Goal: Transaction & Acquisition: Purchase product/service

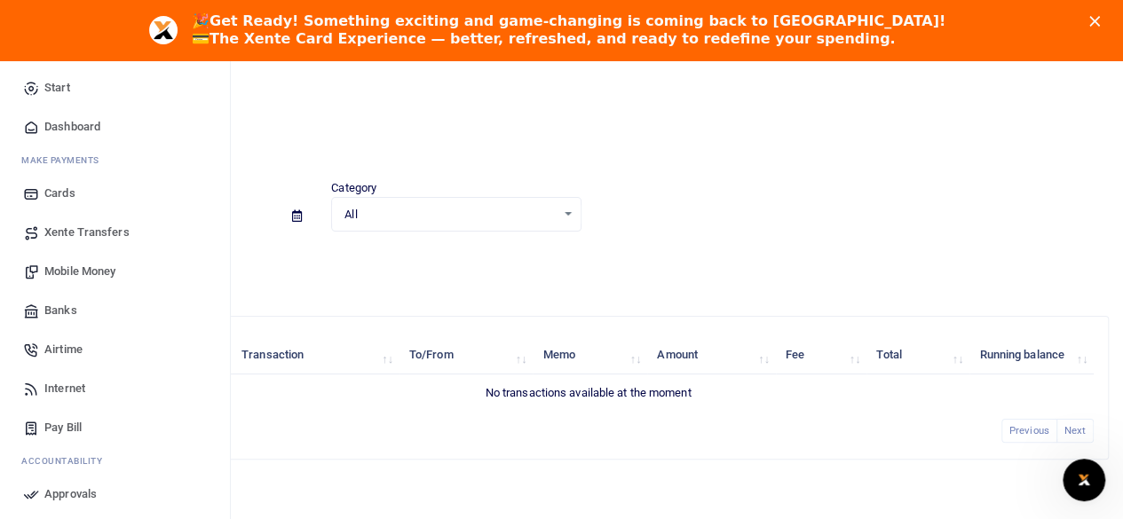
click at [60, 230] on span "Xente Transfers" at bounding box center [86, 233] width 85 height 18
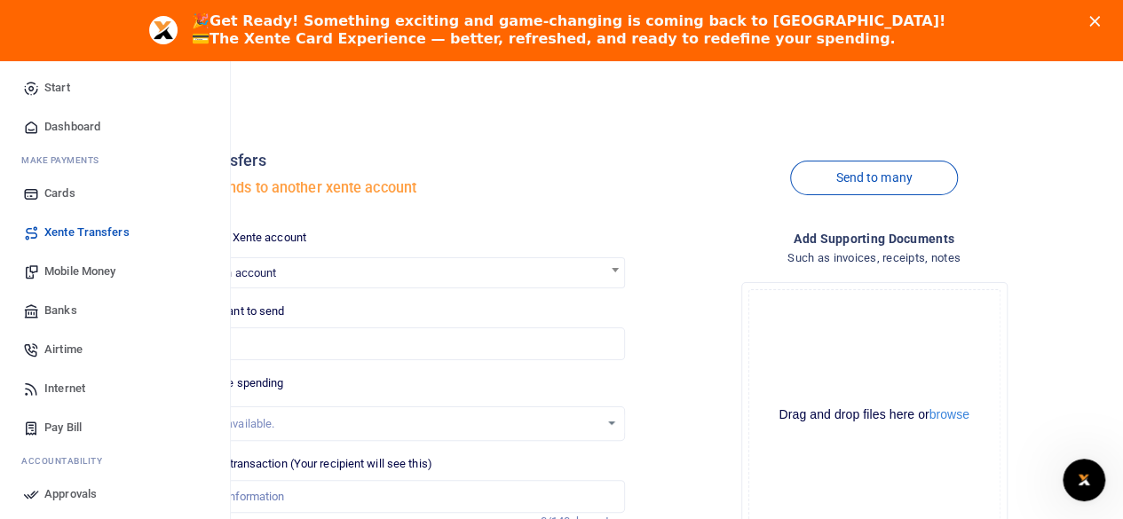
click at [75, 273] on span "Mobile Money" at bounding box center [79, 272] width 71 height 18
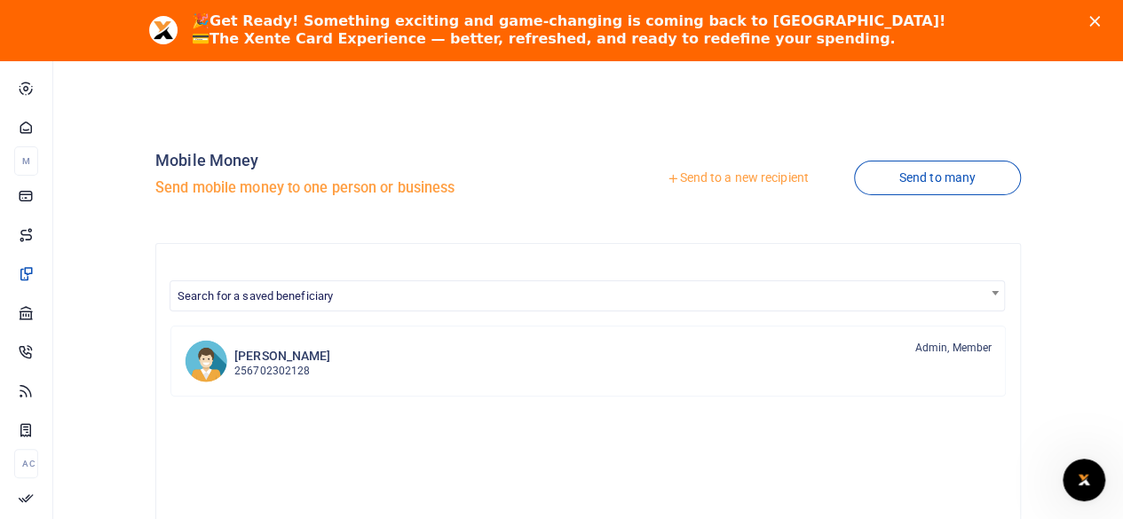
click at [698, 172] on link "Send to a new recipient" at bounding box center [738, 179] width 232 height 32
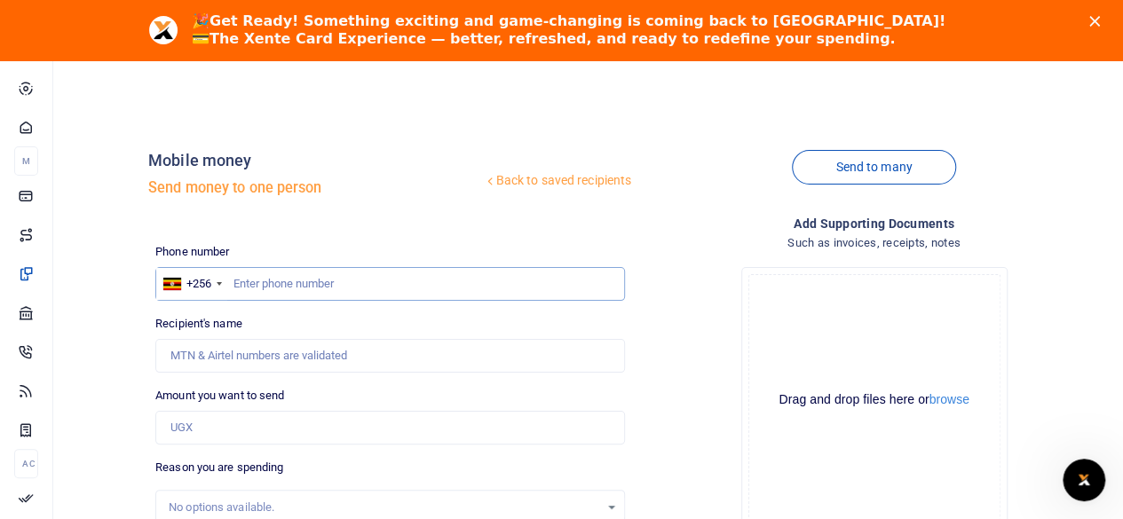
click at [252, 280] on input "text" at bounding box center [390, 284] width 470 height 34
type input "708568180"
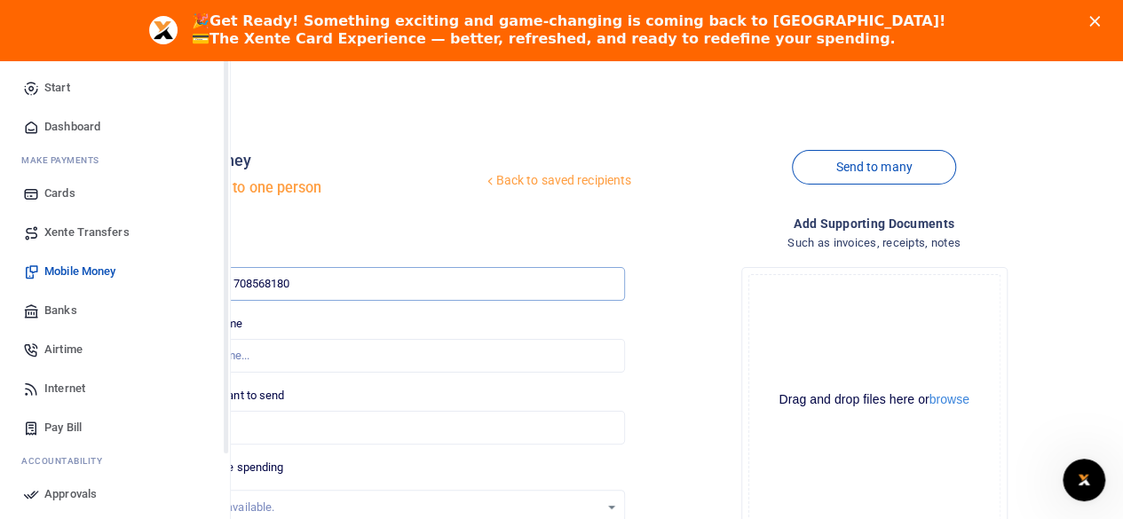
type input "Yusuf Ssemakula"
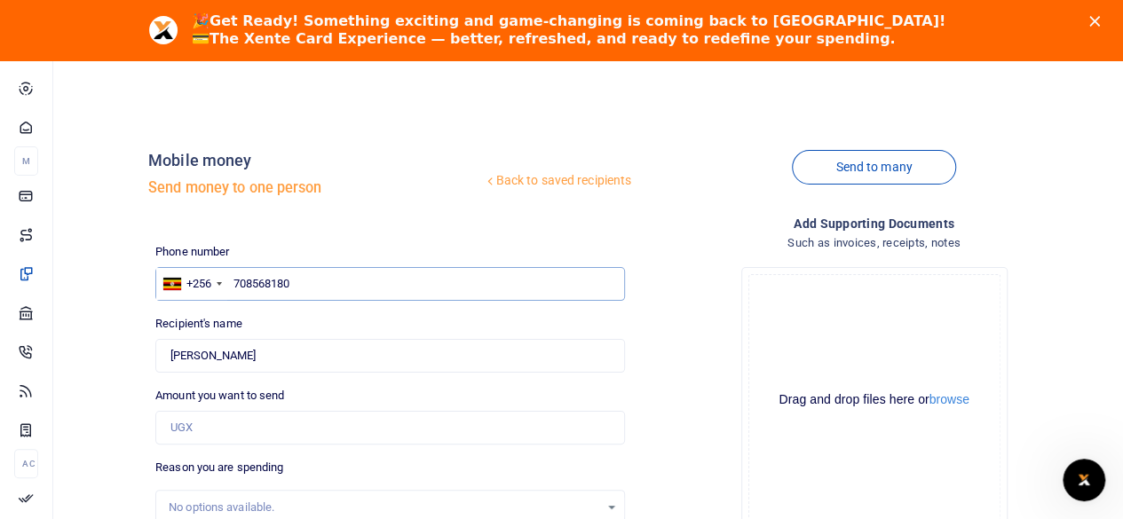
type input "708568180"
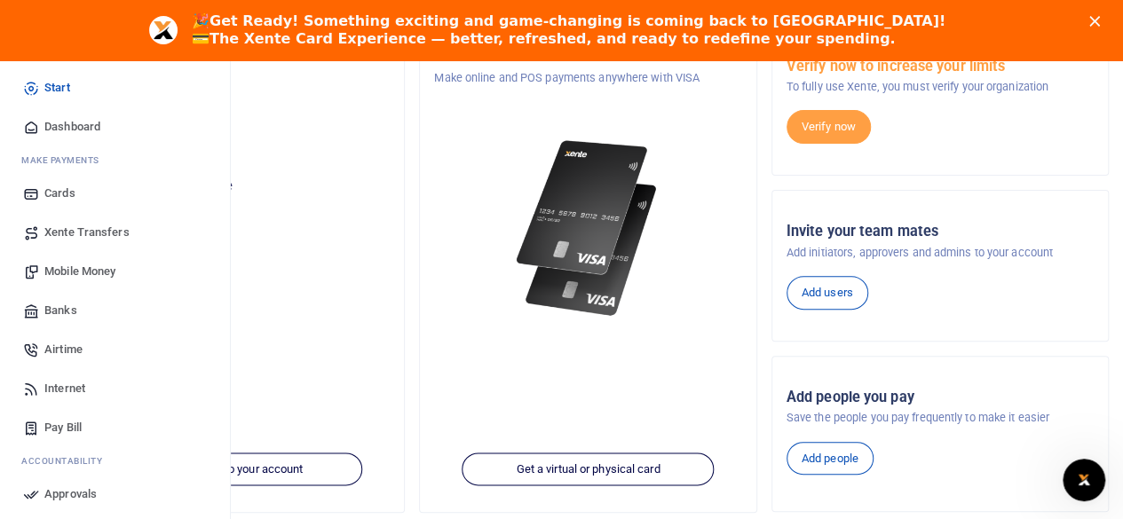
scroll to position [355, 0]
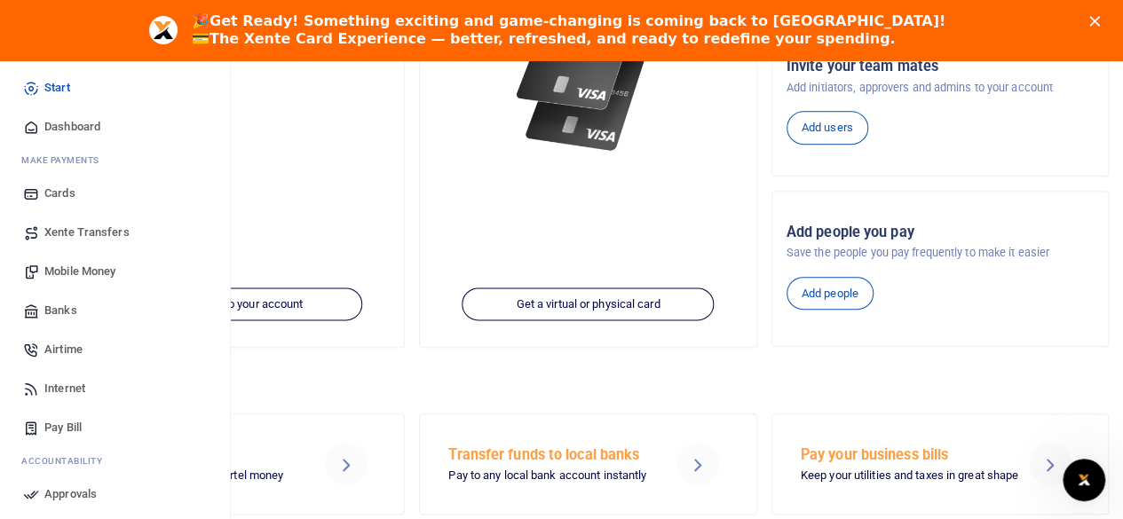
click at [75, 273] on span "Mobile Money" at bounding box center [79, 272] width 71 height 18
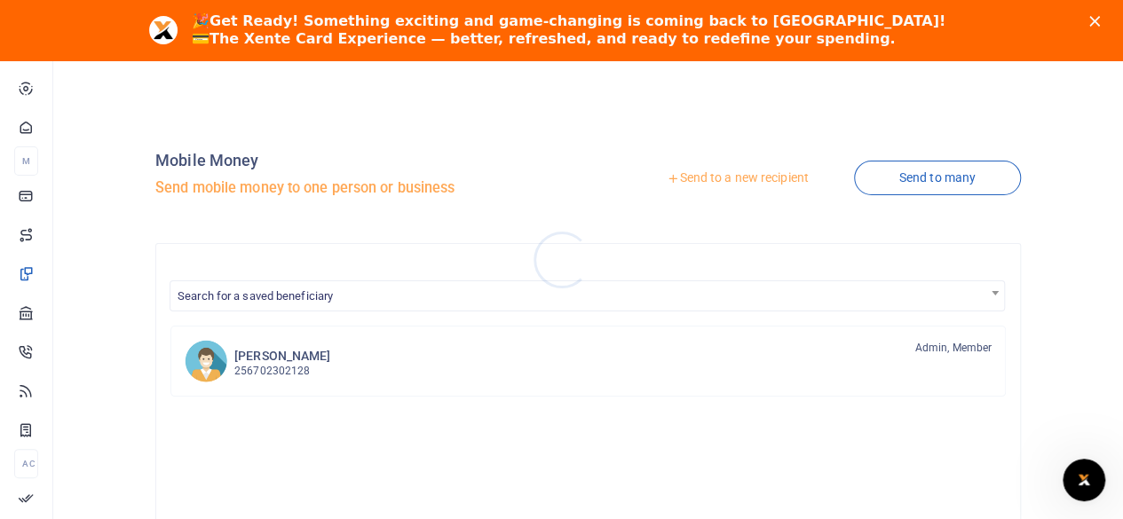
click at [776, 181] on div at bounding box center [561, 259] width 1123 height 519
click at [776, 181] on link "Send to a new recipient" at bounding box center [738, 179] width 232 height 32
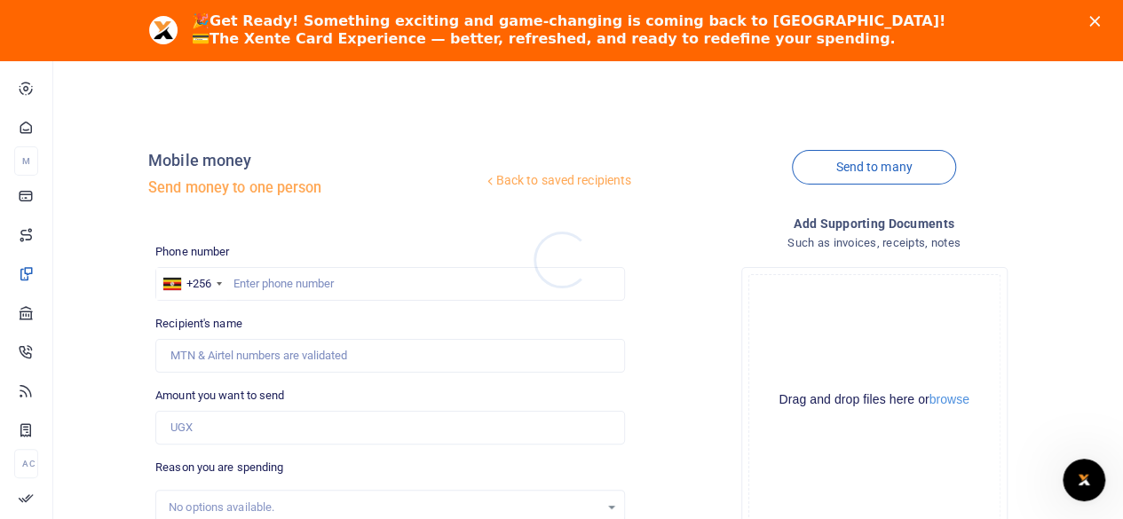
click at [273, 286] on div at bounding box center [561, 259] width 1123 height 519
click at [272, 285] on input "text" at bounding box center [390, 284] width 470 height 34
type input "777061956"
type input "Ivan Murungi"
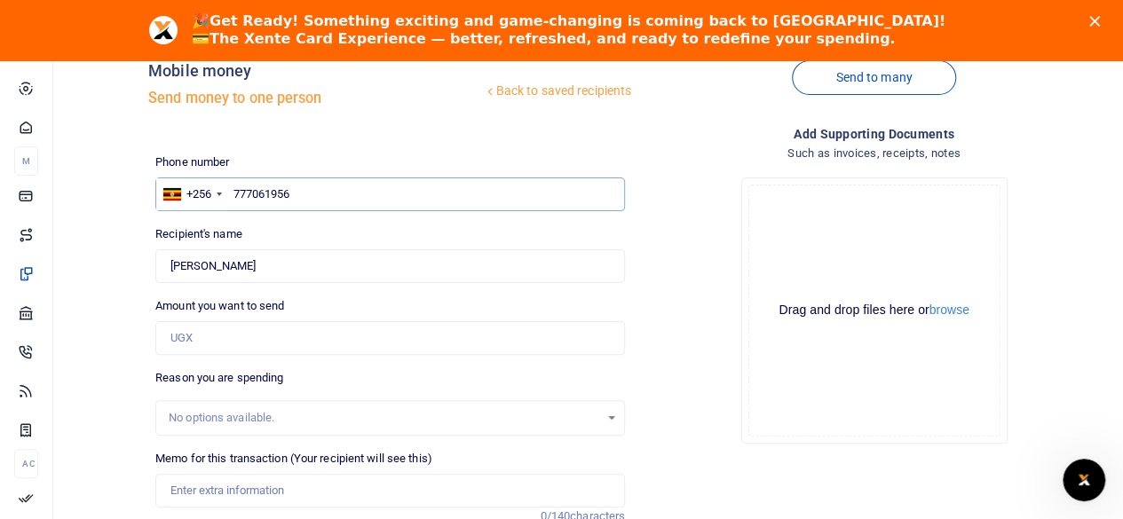
scroll to position [178, 0]
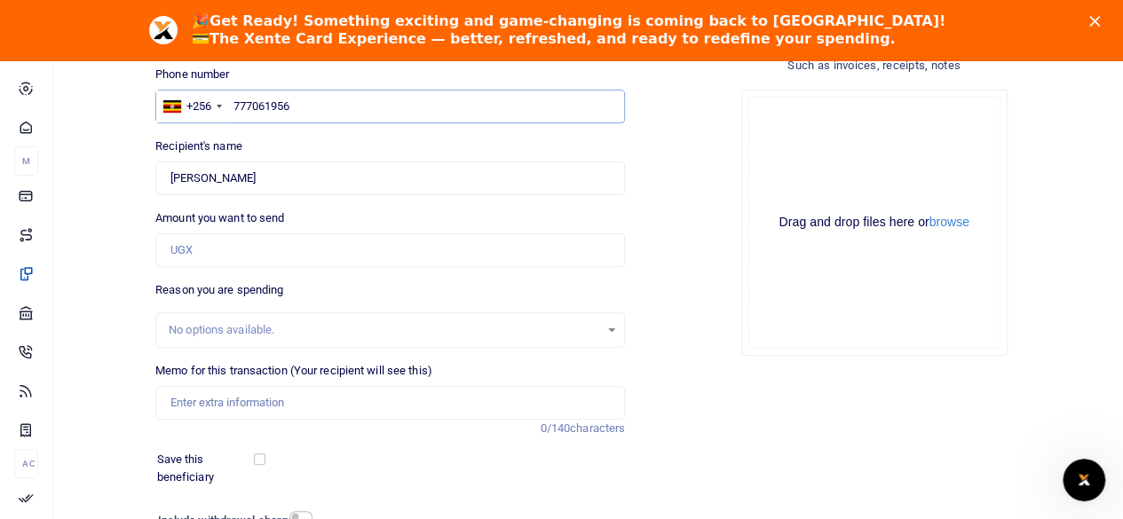
type input "777061956"
click at [178, 248] on input "Amount you want to send" at bounding box center [390, 251] width 470 height 34
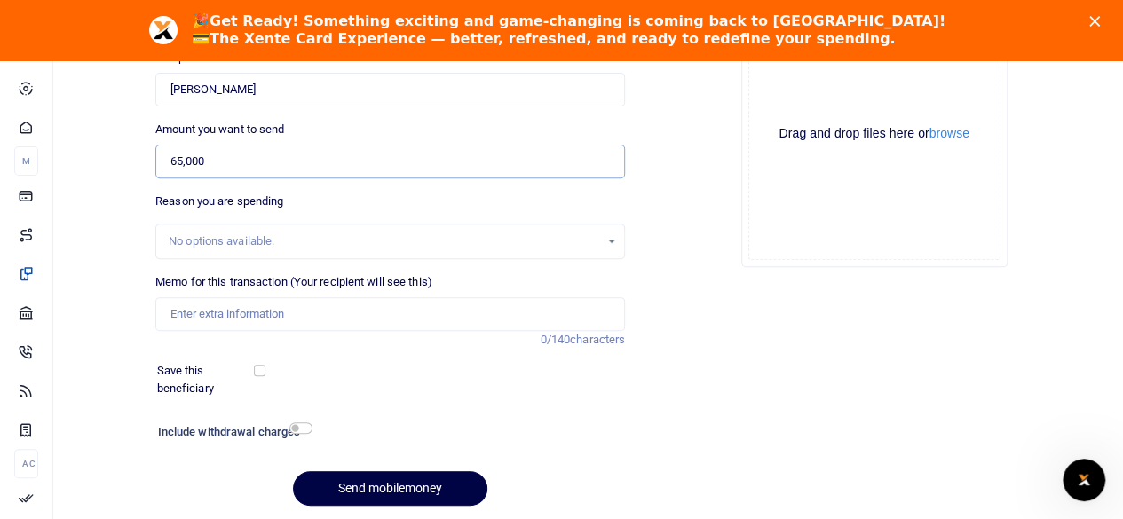
type input "65,000"
click at [299, 426] on input "checkbox" at bounding box center [300, 429] width 23 height 12
checkbox input "true"
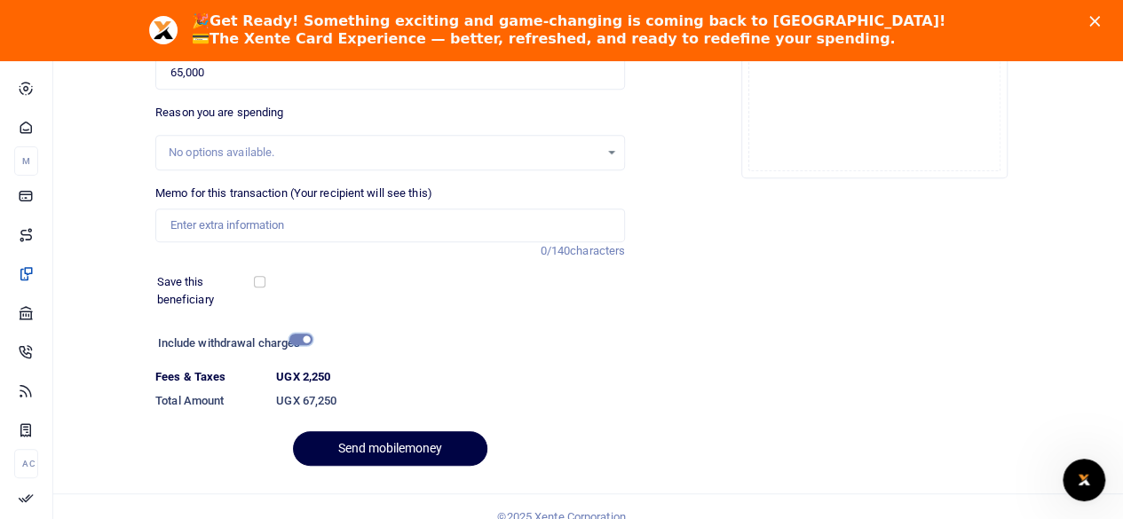
scroll to position [89, 0]
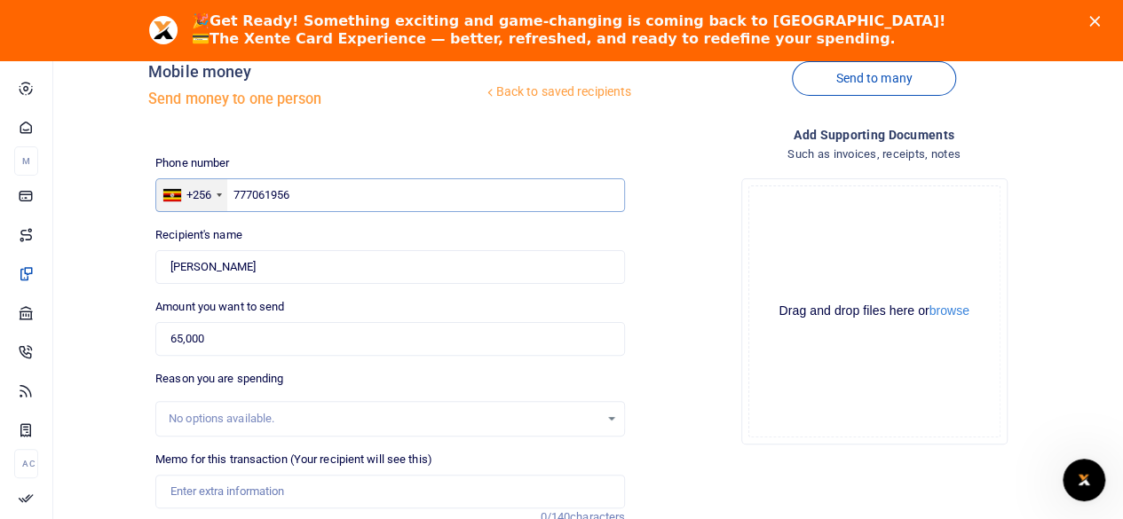
drag, startPoint x: 321, startPoint y: 196, endPoint x: 204, endPoint y: 208, distance: 116.9
click at [204, 208] on div "+256 Uganda +256 777061956" at bounding box center [390, 195] width 470 height 34
paste input "0772430168"
type input "0772430168"
type input "Meddy Abdallah Matovu"
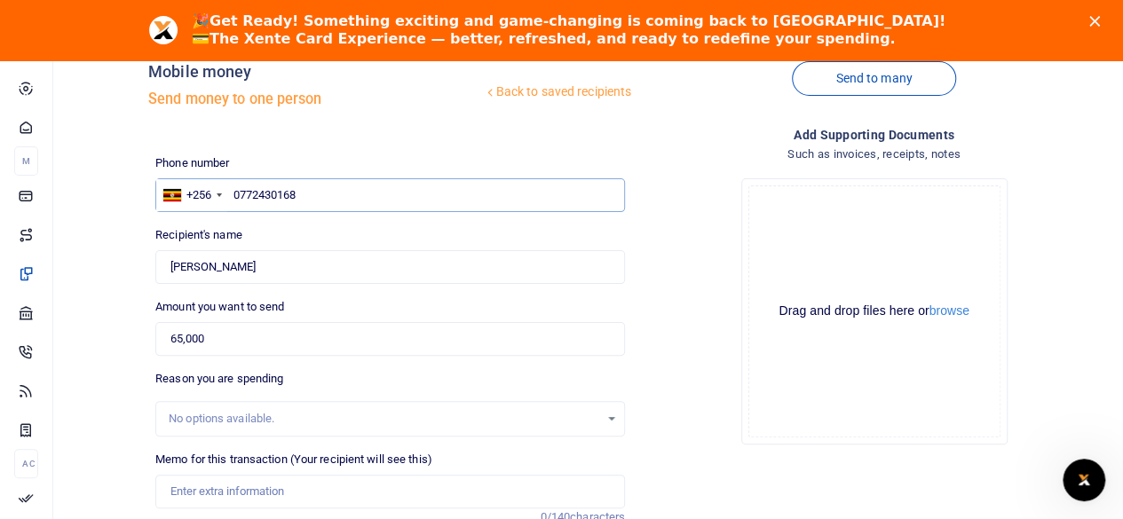
click at [236, 200] on input "0772430168" at bounding box center [390, 195] width 470 height 34
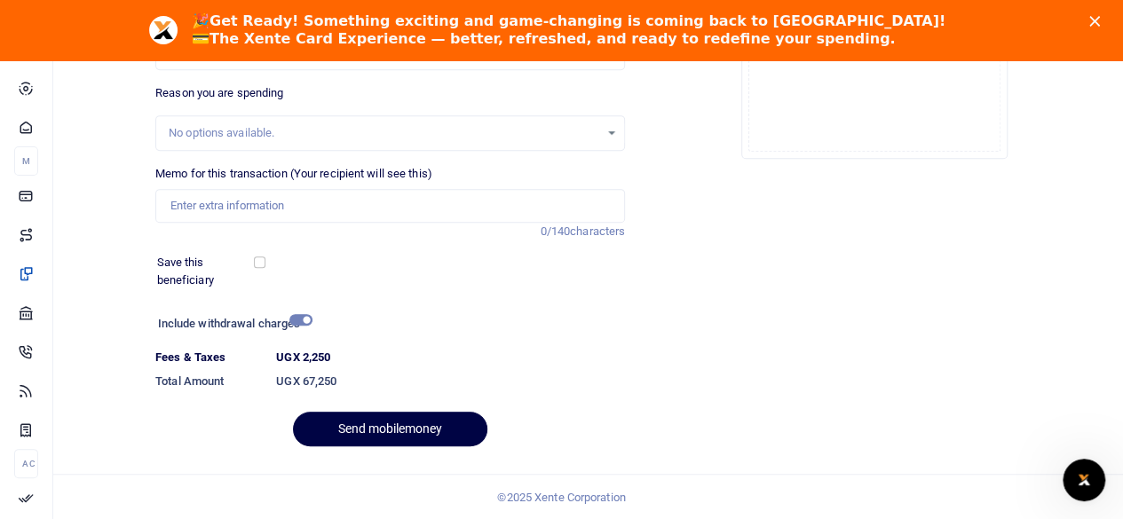
scroll to position [286, 0]
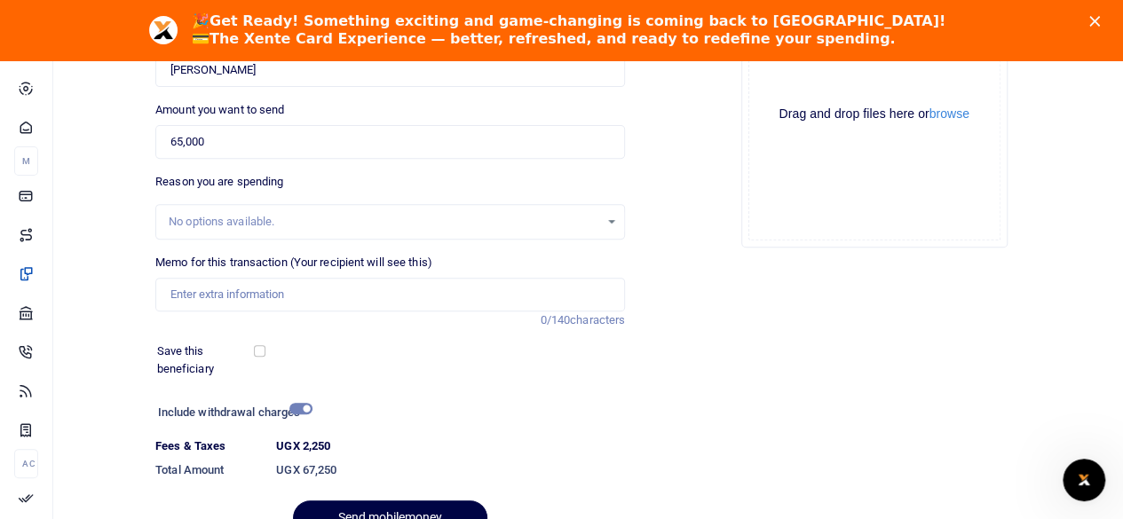
type input "772430168"
click at [308, 411] on input "checkbox" at bounding box center [300, 409] width 23 height 12
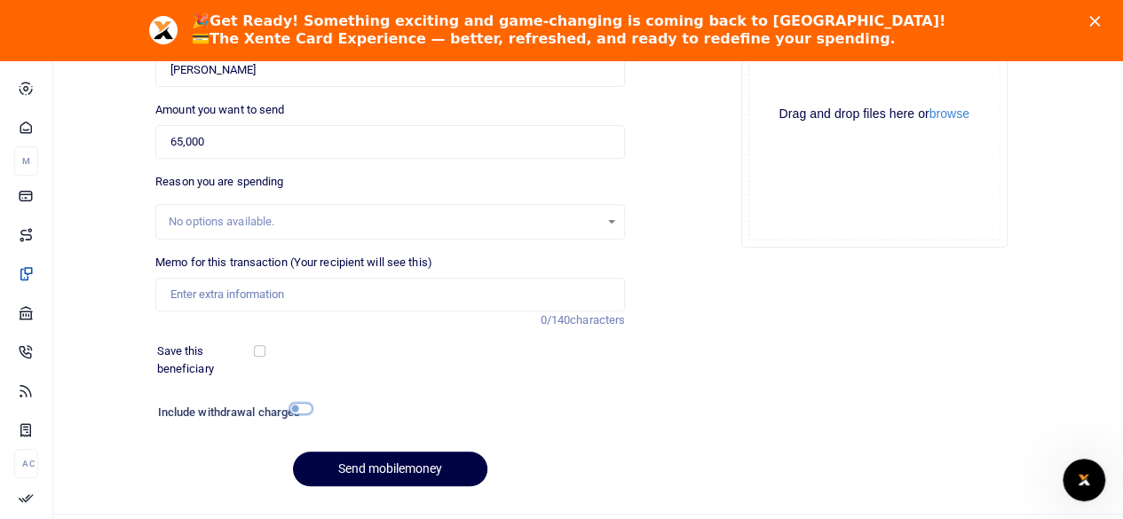
click at [306, 411] on input "checkbox" at bounding box center [300, 409] width 23 height 12
checkbox input "true"
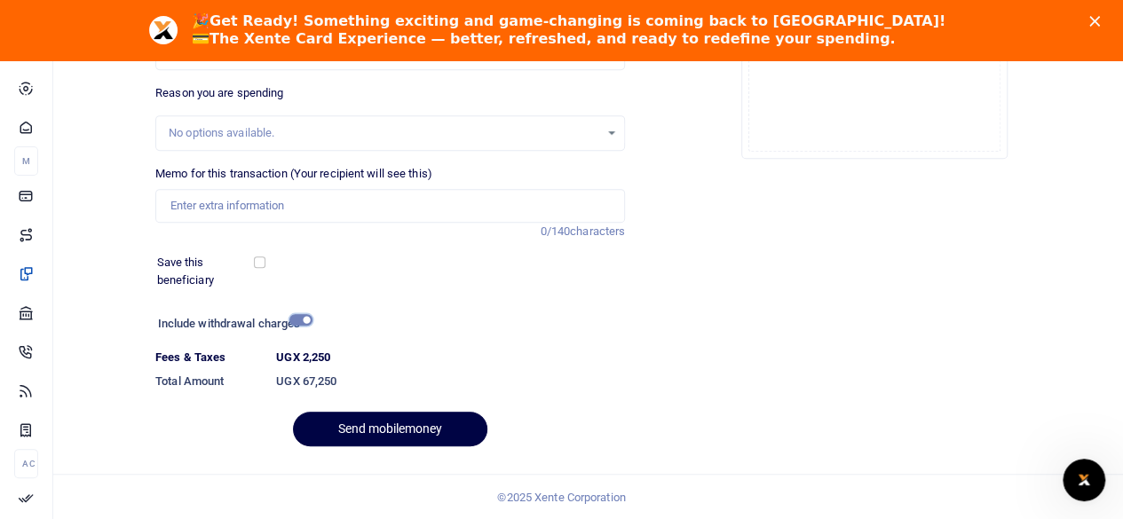
scroll to position [0, 0]
